Goal: Transaction & Acquisition: Subscribe to service/newsletter

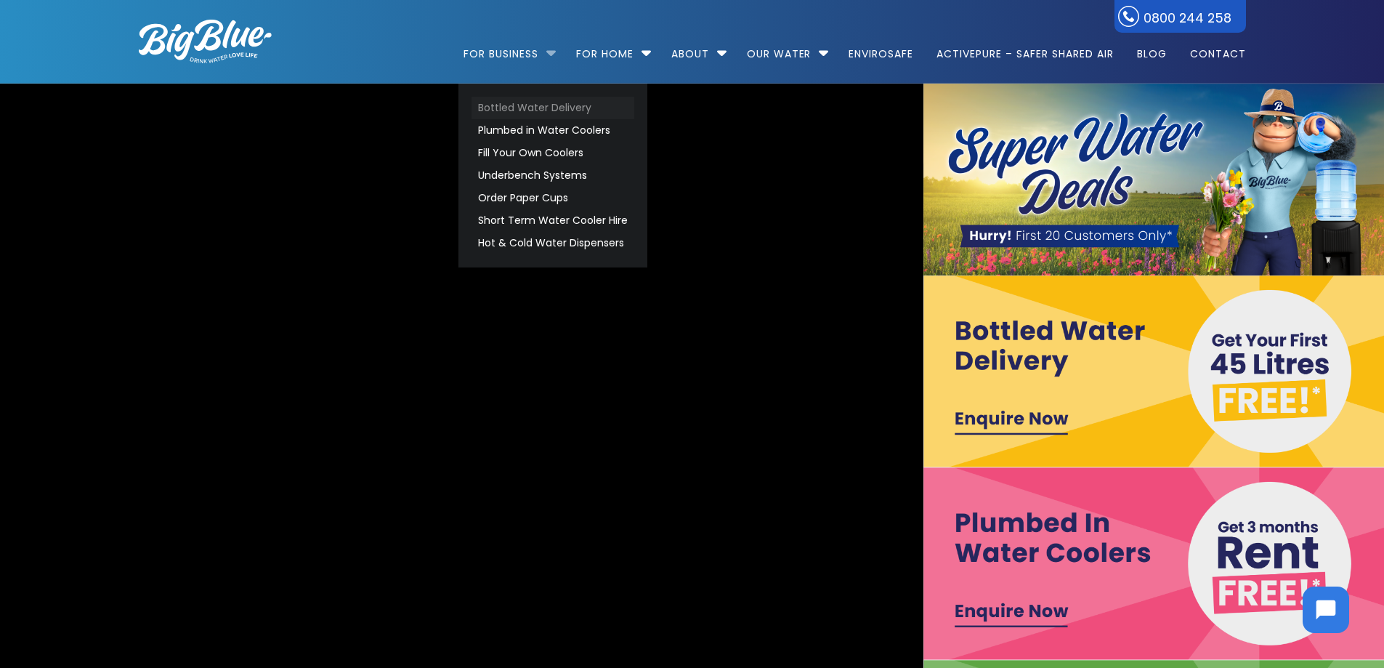
click at [507, 105] on link "Bottled Water Delivery" at bounding box center [552, 108] width 163 height 23
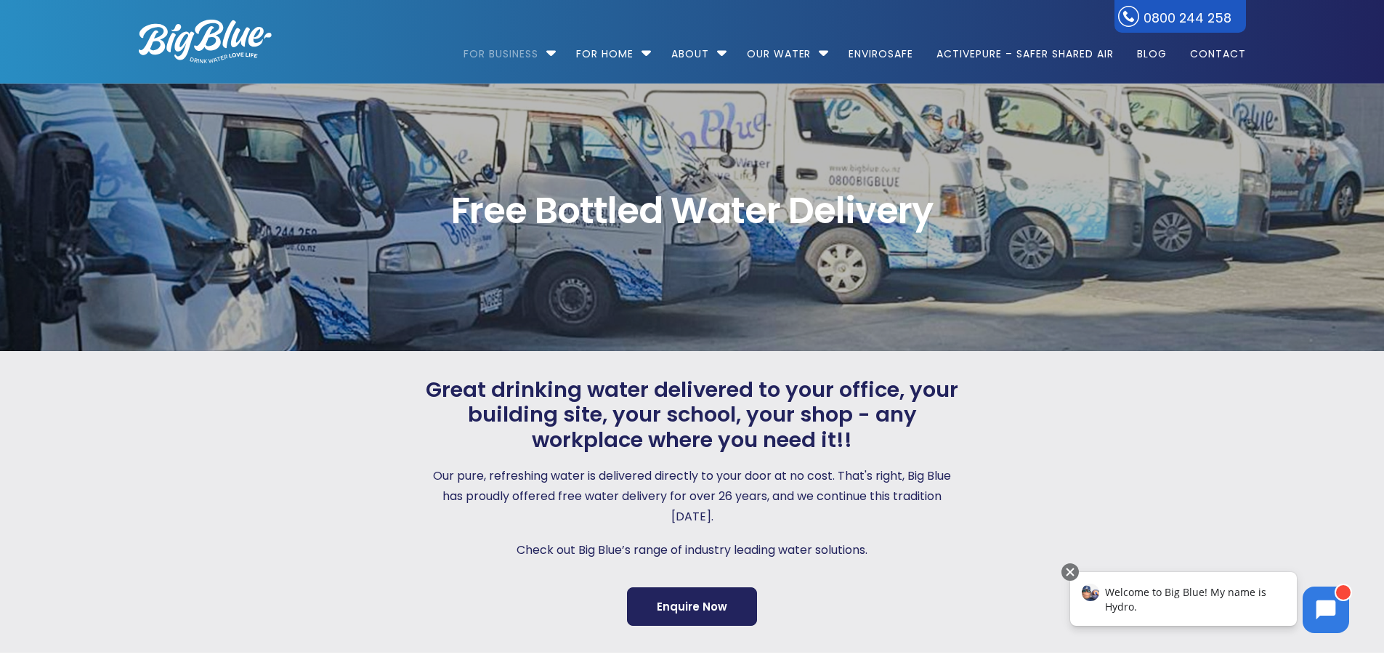
click at [408, 435] on div "Great drinking water delivered to your office, your building site, your school,…" at bounding box center [679, 501] width 567 height 249
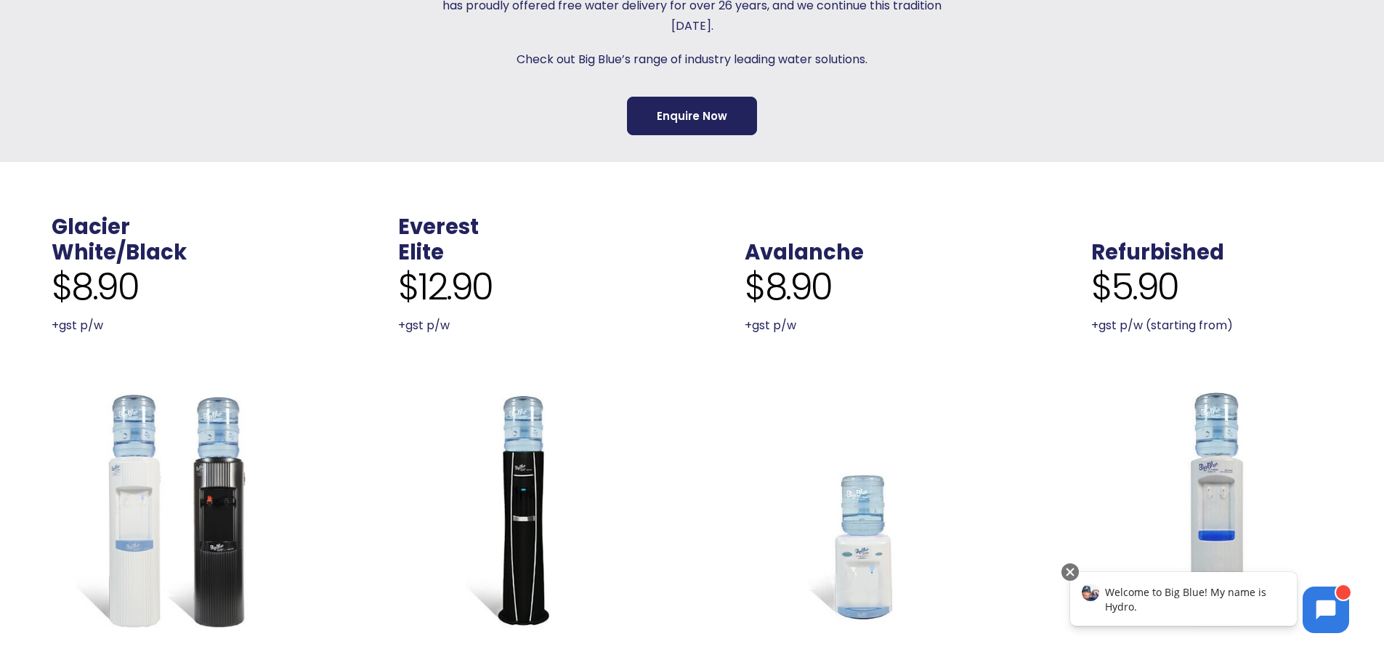
scroll to position [581, 0]
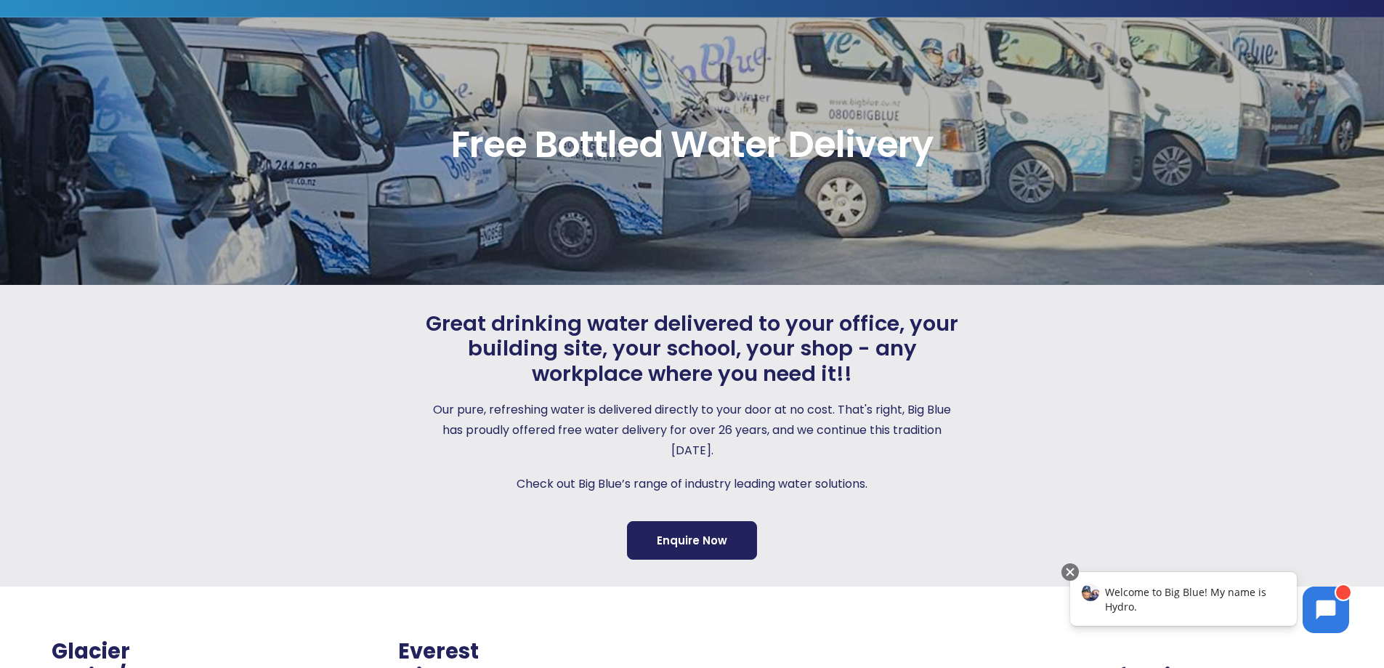
scroll to position [0, 0]
